Goal: Check status: Check status

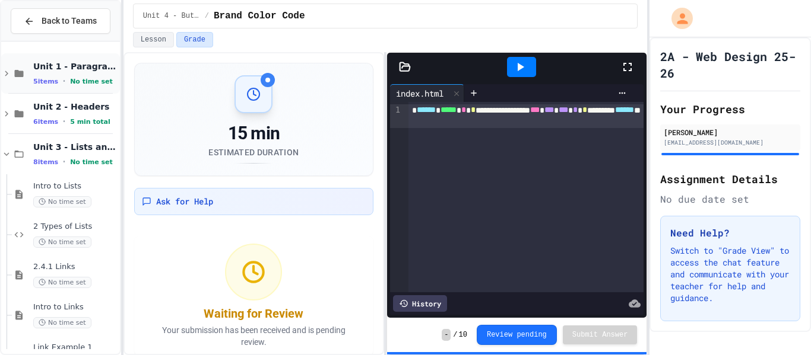
click at [38, 88] on div "Unit 1 - Paragraphs 5 items • No time set" at bounding box center [60, 73] width 119 height 40
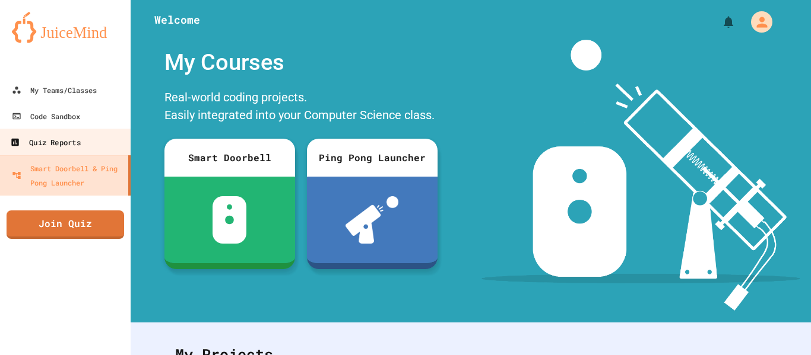
click at [58, 135] on div "Quiz Reports" at bounding box center [45, 142] width 70 height 15
